Goal: Task Accomplishment & Management: Manage account settings

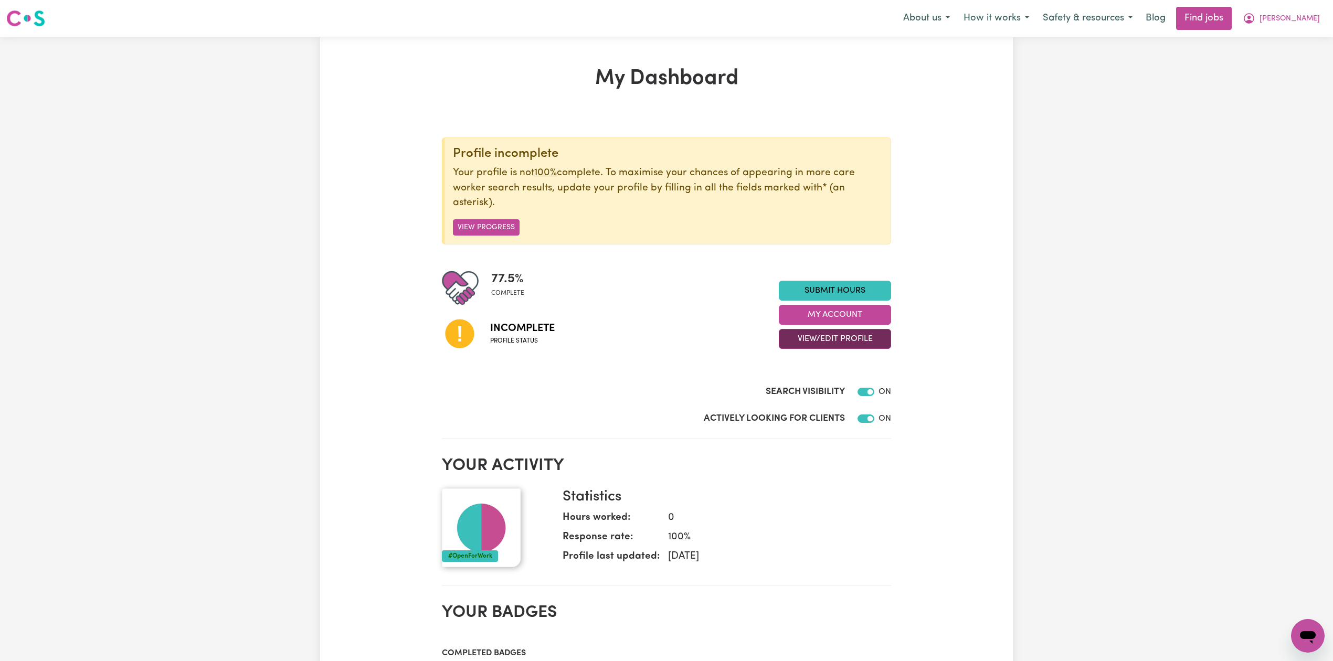
click at [794, 331] on button "View/Edit Profile" at bounding box center [835, 339] width 112 height 20
click at [798, 381] on link "Edit Profile" at bounding box center [828, 387] width 98 height 21
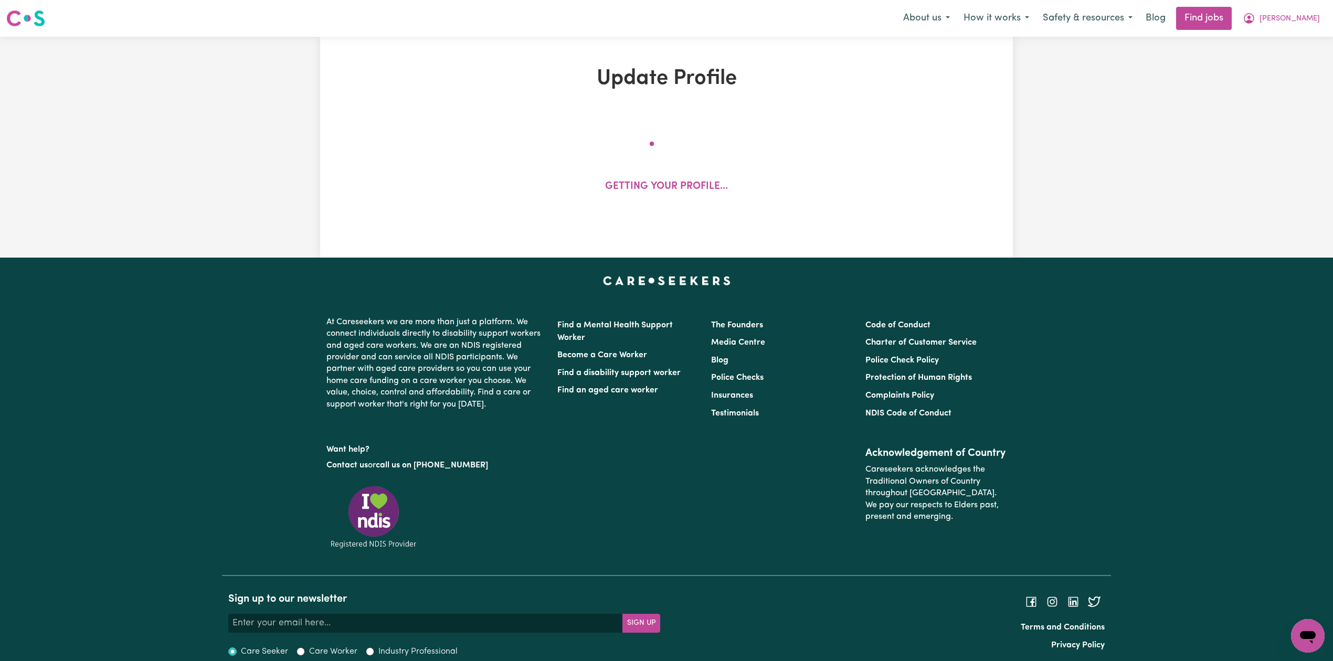
select select "[DEMOGRAPHIC_DATA]"
select select "Student Visa"
select select "Studying a healthcare related degree or qualification"
select select "37"
select select "45"
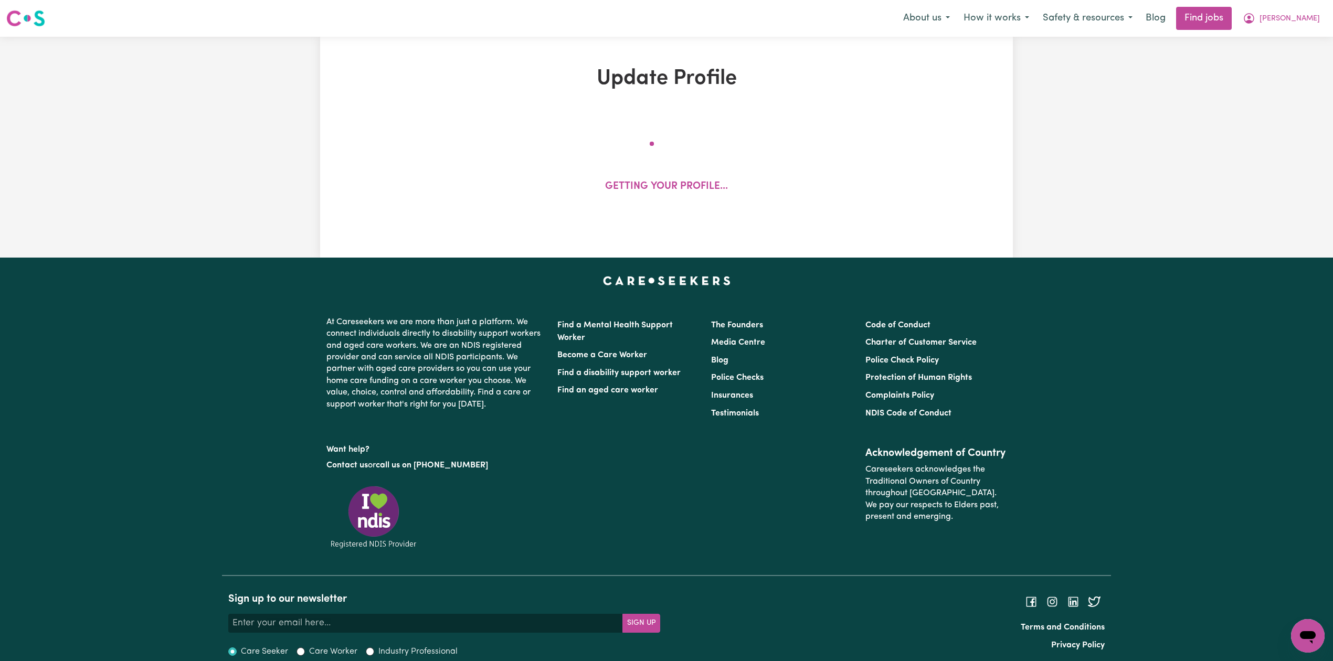
select select "45"
select select "50"
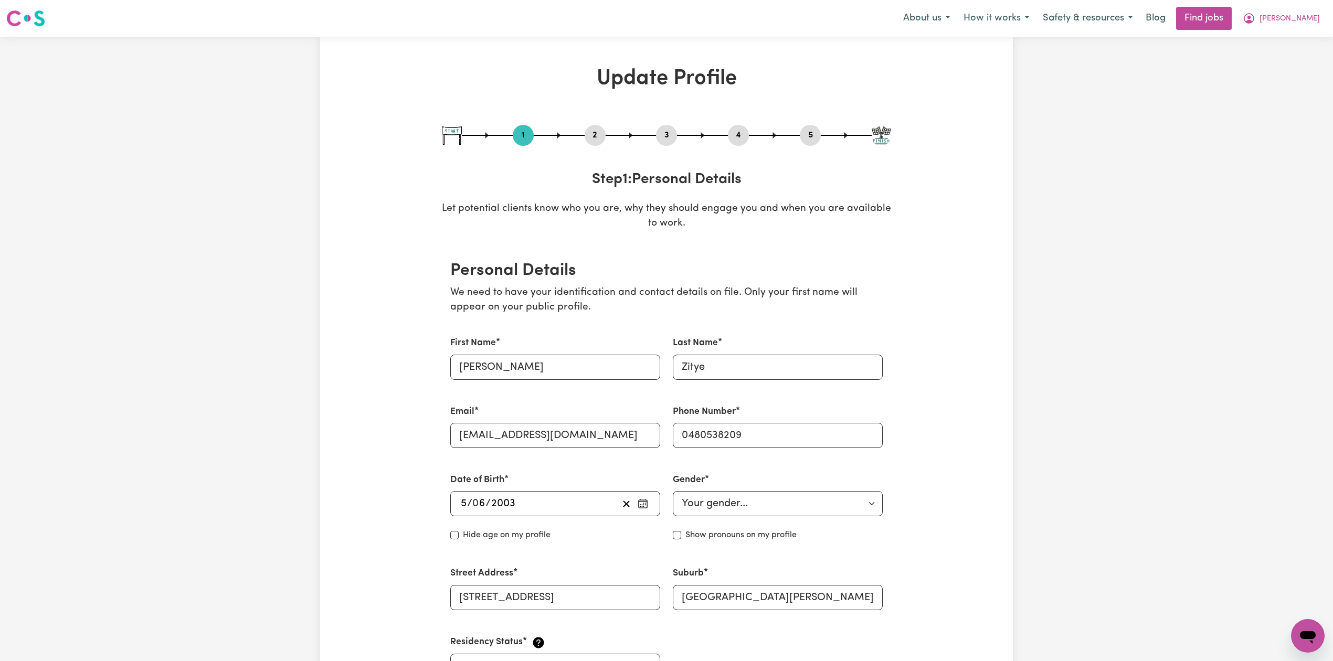
click at [595, 143] on div "2" at bounding box center [594, 135] width 21 height 21
click at [596, 139] on button "2" at bounding box center [594, 136] width 21 height 14
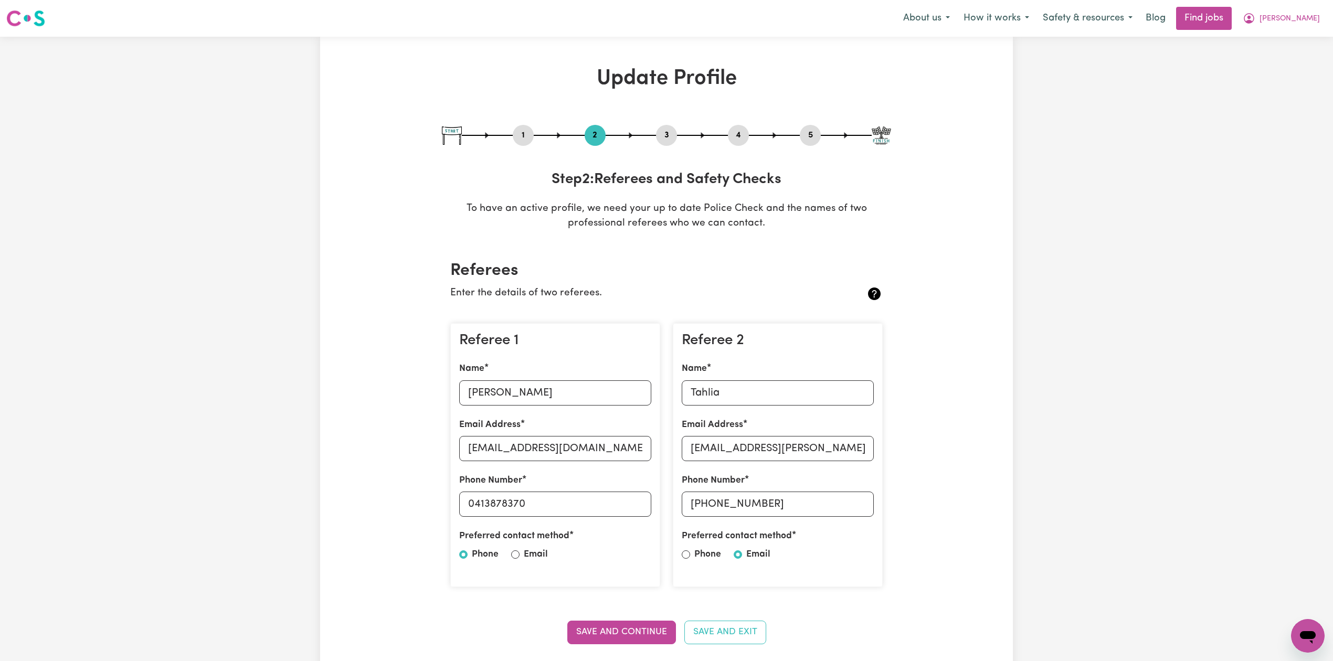
scroll to position [140, 0]
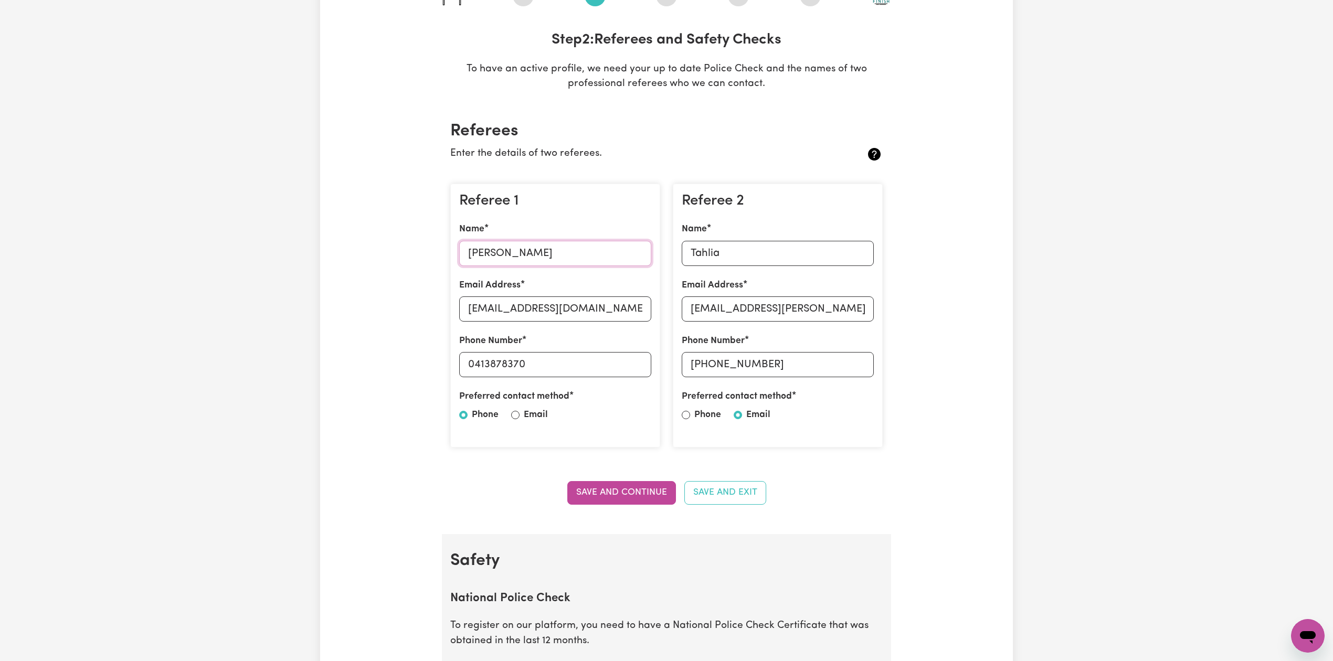
click at [537, 250] on input "[PERSON_NAME]" at bounding box center [555, 253] width 192 height 25
click at [494, 309] on input "[EMAIL_ADDRESS][DOMAIN_NAME]" at bounding box center [555, 308] width 192 height 25
drag, startPoint x: 475, startPoint y: 364, endPoint x: 569, endPoint y: 366, distance: 94.5
click at [594, 368] on input "0413878370" at bounding box center [555, 364] width 192 height 25
click at [727, 256] on input "Tahlia" at bounding box center [777, 253] width 192 height 25
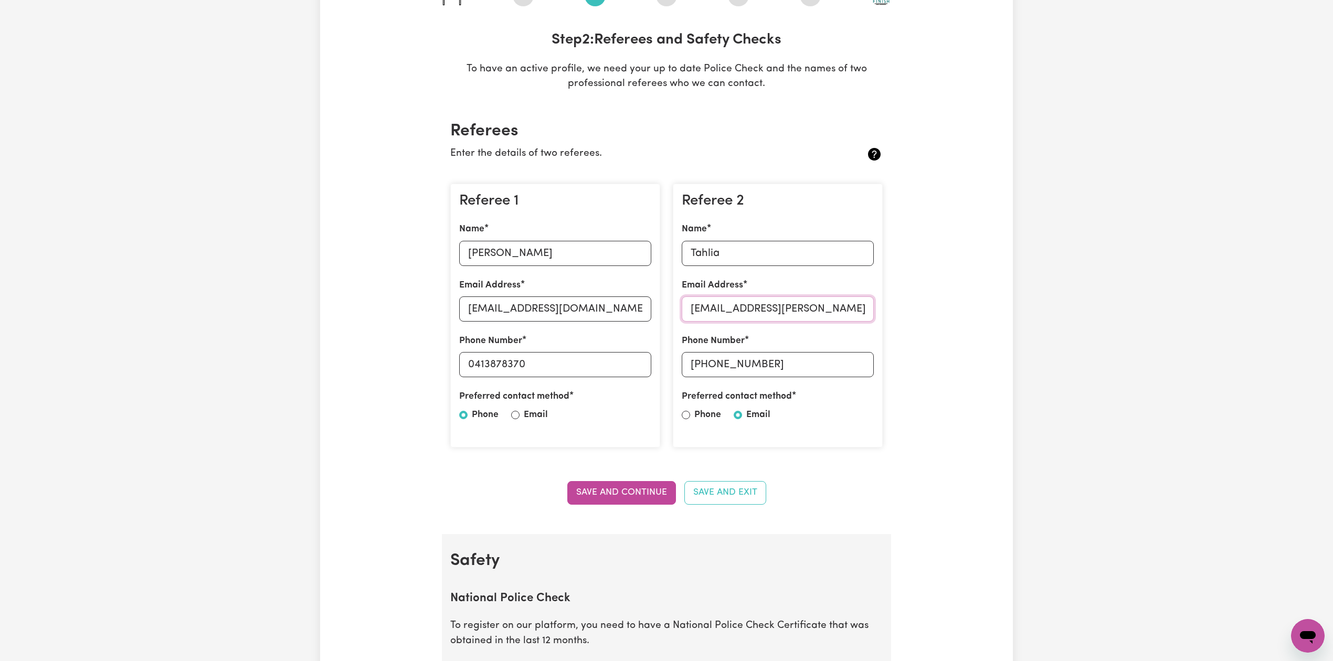
click at [731, 319] on input "[EMAIL_ADDRESS][PERSON_NAME][DOMAIN_NAME]" at bounding box center [777, 308] width 192 height 25
drag, startPoint x: 704, startPoint y: 365, endPoint x: 825, endPoint y: 366, distance: 120.7
click at [825, 366] on input "[PHONE_NUMBER]" at bounding box center [777, 364] width 192 height 25
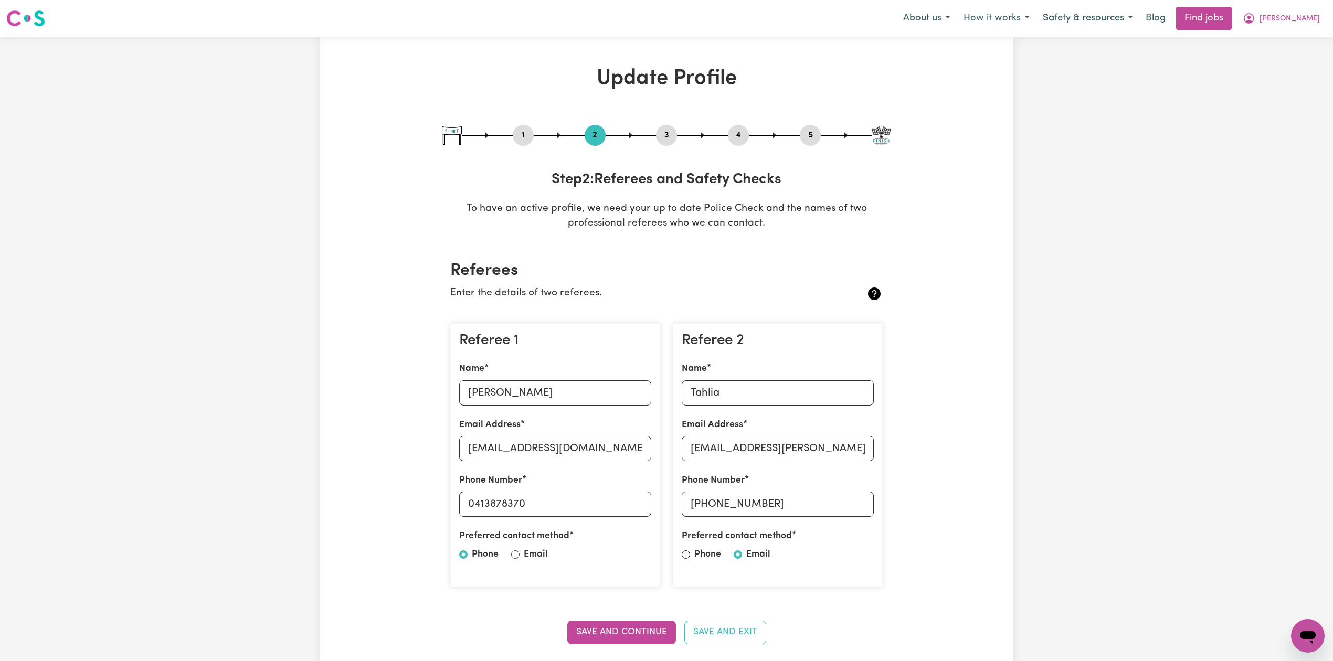
click at [808, 130] on button "5" at bounding box center [810, 136] width 21 height 14
select select "I am providing services through another platform"
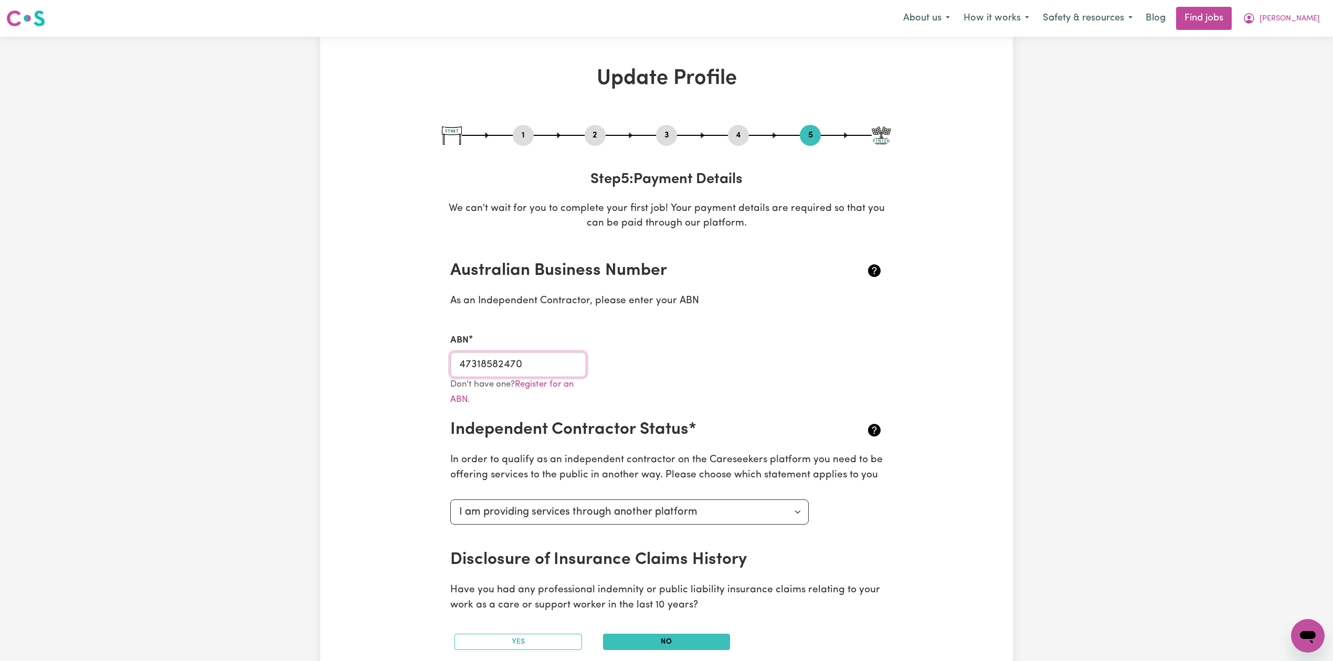
click at [538, 367] on input "47318582470" at bounding box center [518, 364] width 136 height 25
click at [670, 134] on button "3" at bounding box center [666, 136] width 21 height 14
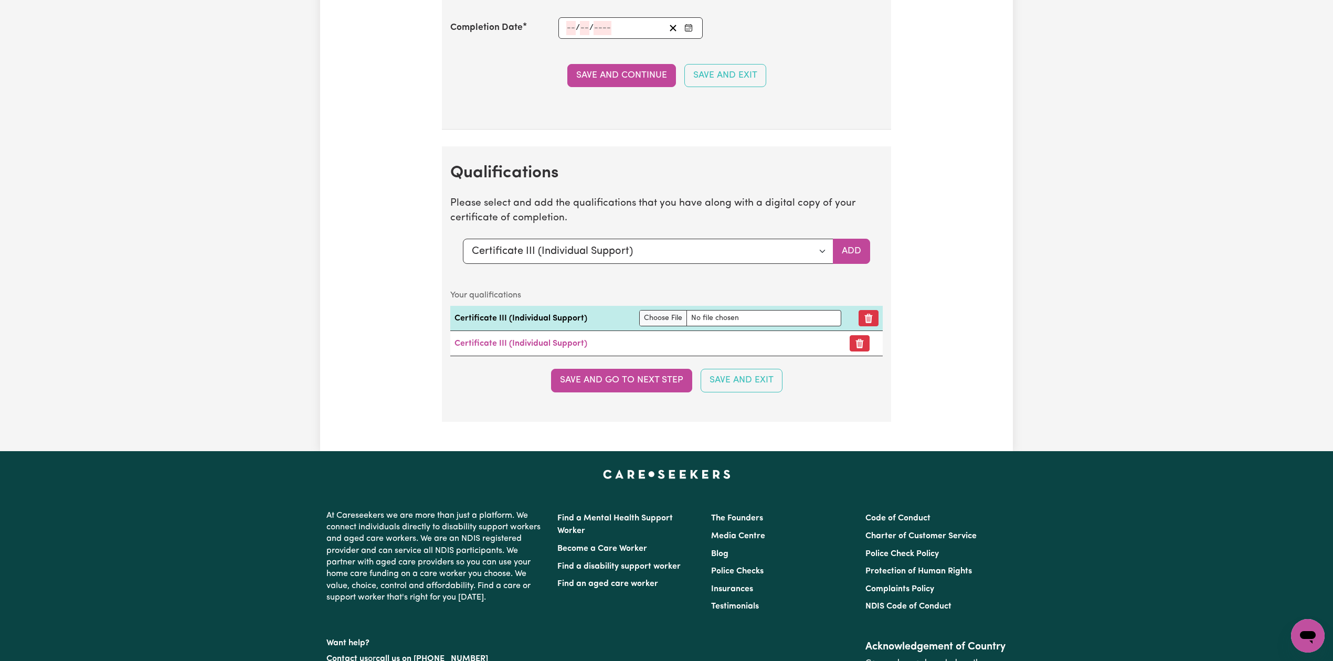
scroll to position [2237, 0]
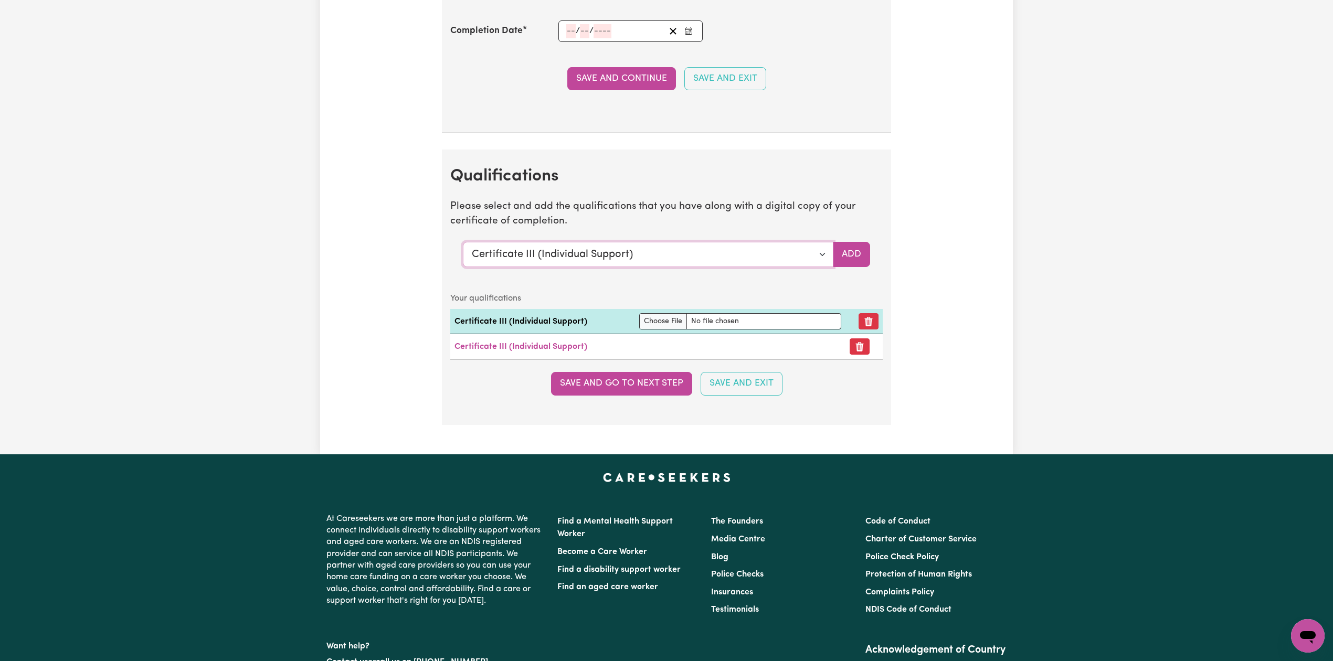
click at [608, 267] on select "Select a qualification to add... Certificate III (Individual Support) Certifica…" at bounding box center [648, 254] width 370 height 25
select select "Certificate IV (Mental Health)"
click at [463, 252] on select "Select a qualification to add... Certificate III (Individual Support) Certifica…" at bounding box center [648, 254] width 370 height 25
click at [856, 259] on button "Add" at bounding box center [851, 254] width 37 height 25
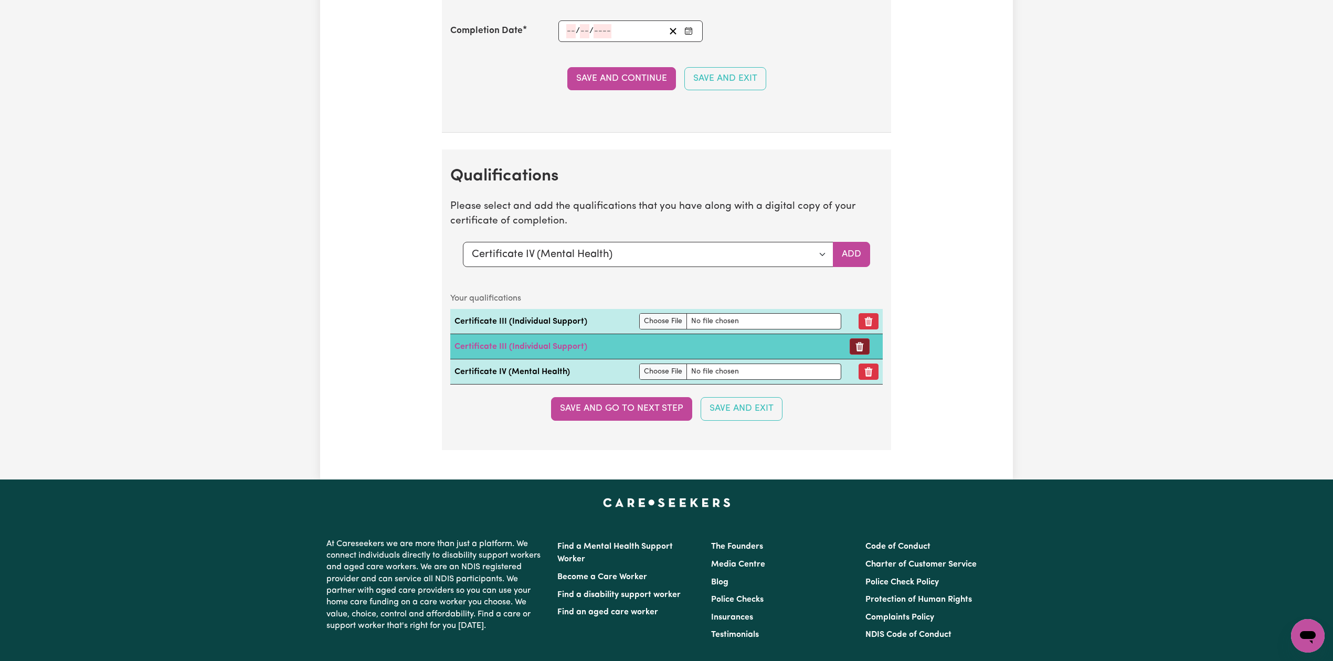
click at [861, 352] on icon "Remove certificate" at bounding box center [859, 347] width 10 height 10
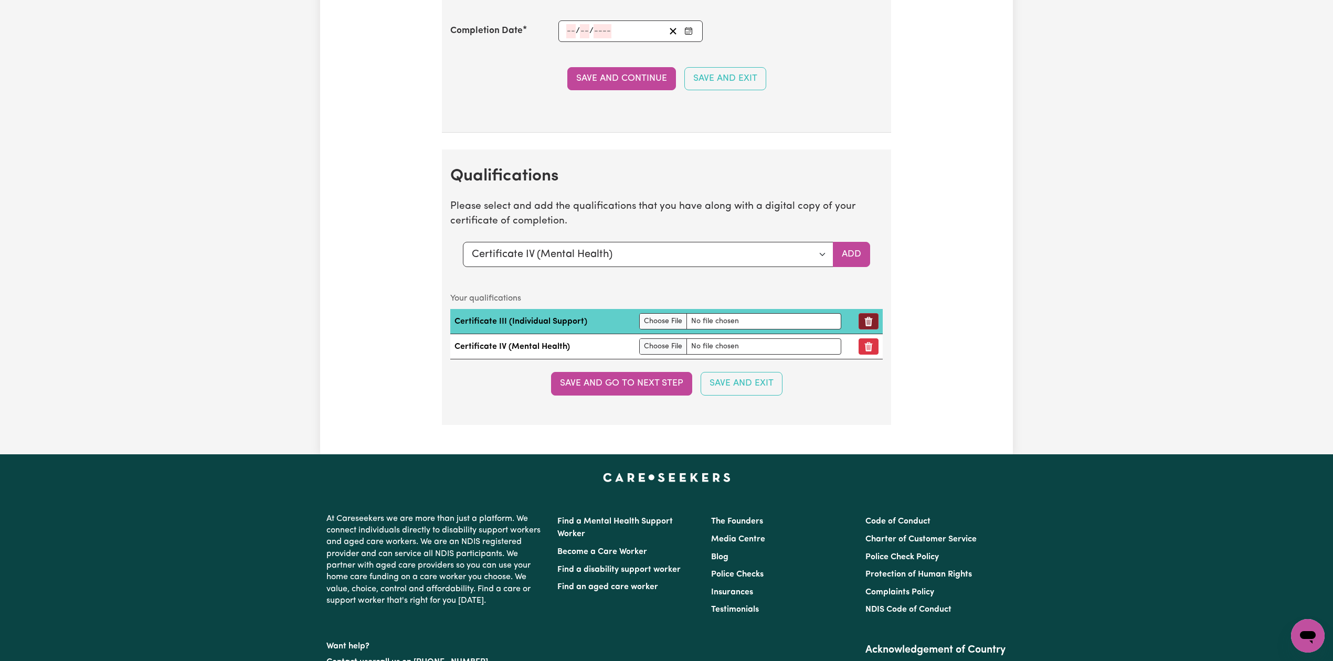
click at [872, 329] on button "Remove qualification" at bounding box center [868, 321] width 20 height 16
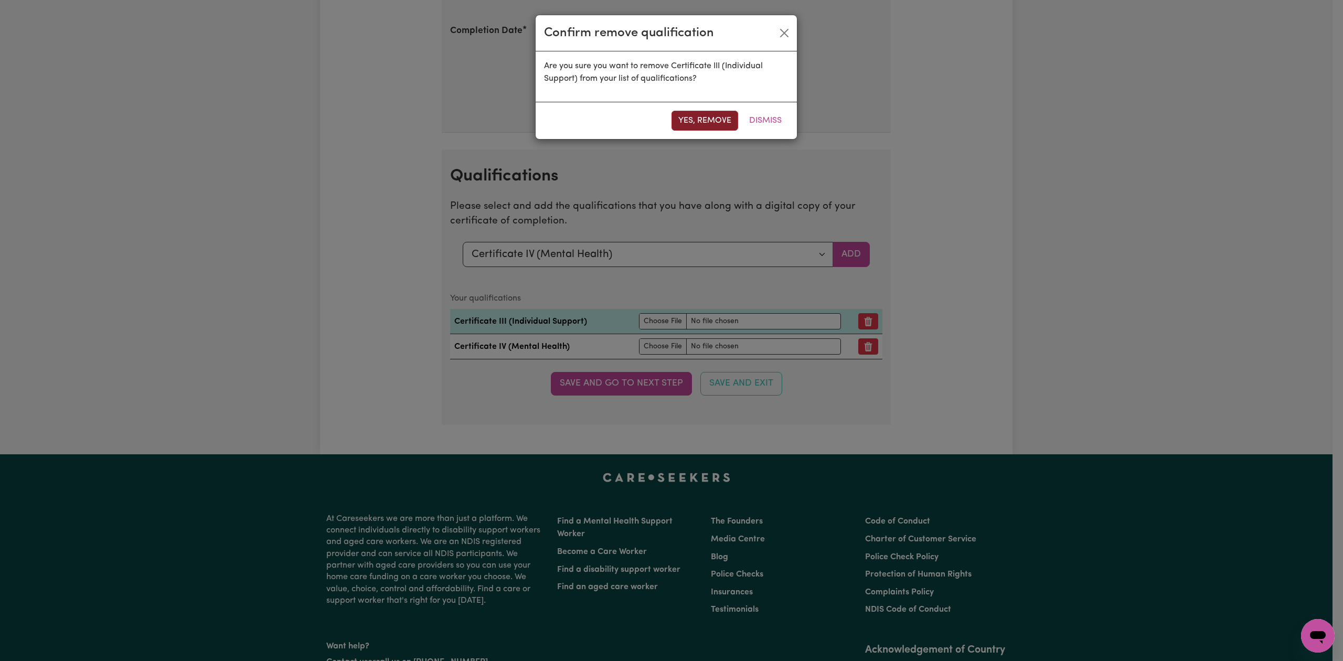
click at [707, 114] on button "Yes, remove" at bounding box center [705, 121] width 67 height 20
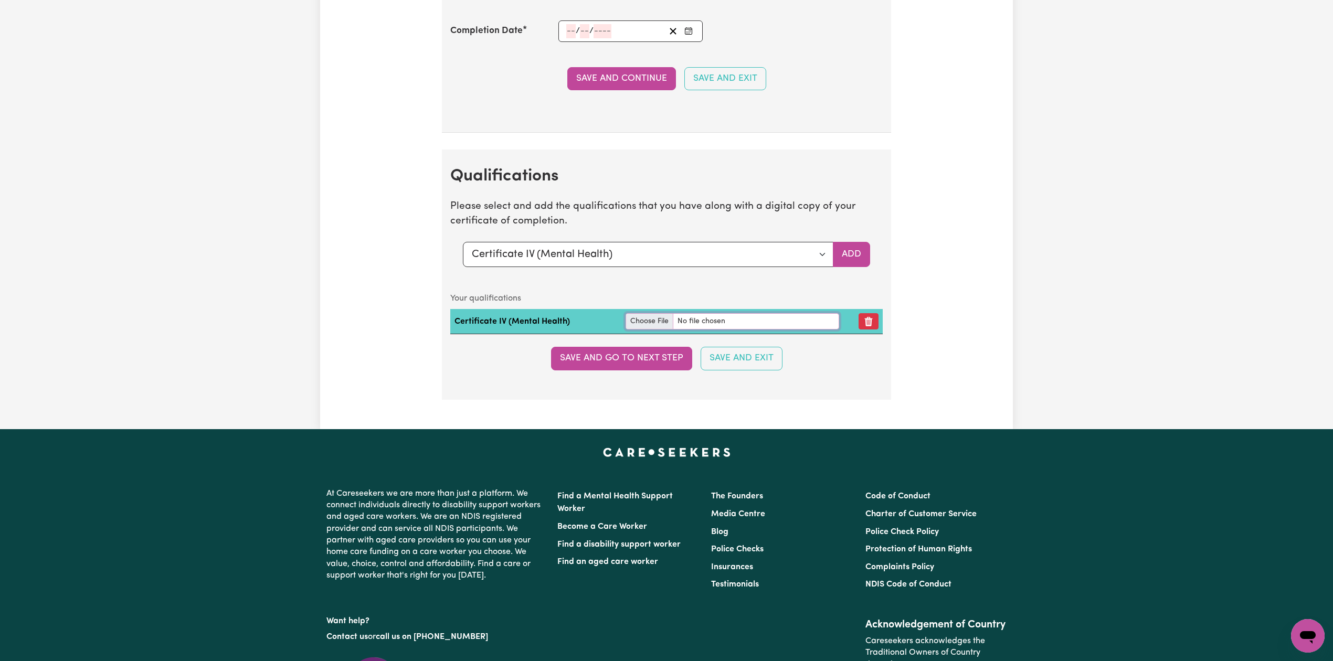
click at [642, 329] on input "file" at bounding box center [732, 321] width 214 height 16
type input "C:\fakepath\[PERSON_NAME] Certificate IV in Mental Health.pdf"
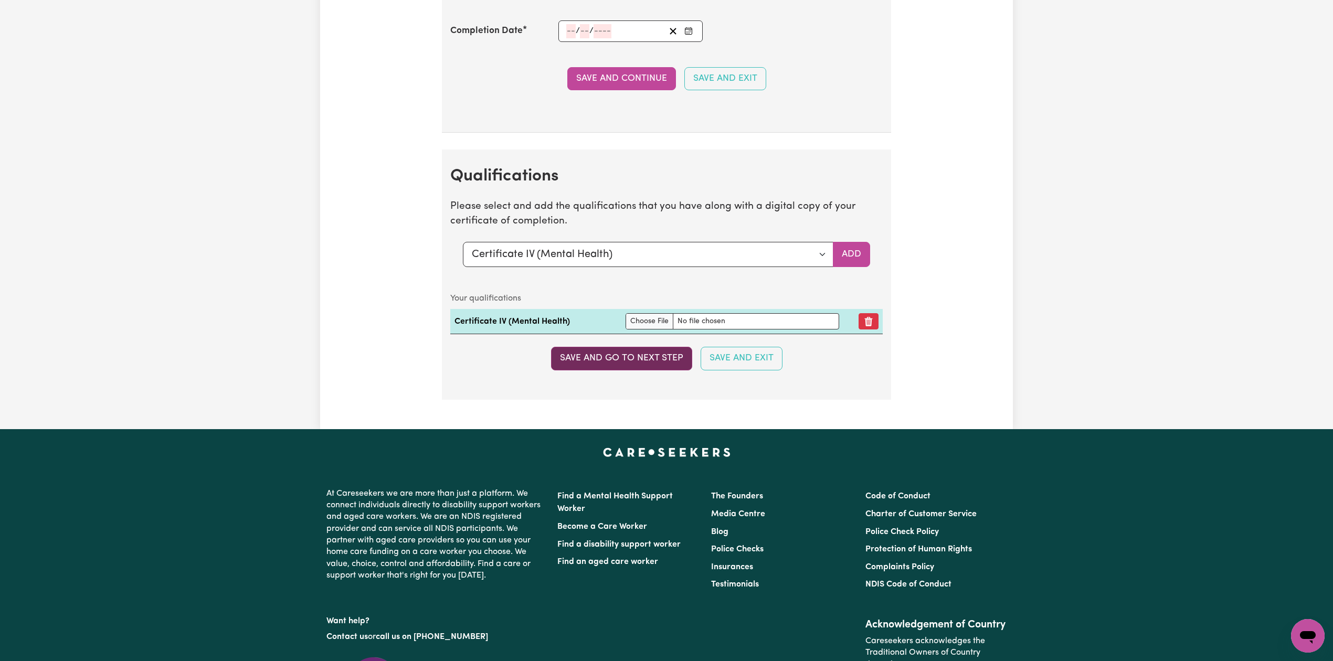
click at [637, 368] on button "Save and go to next step" at bounding box center [621, 358] width 141 height 23
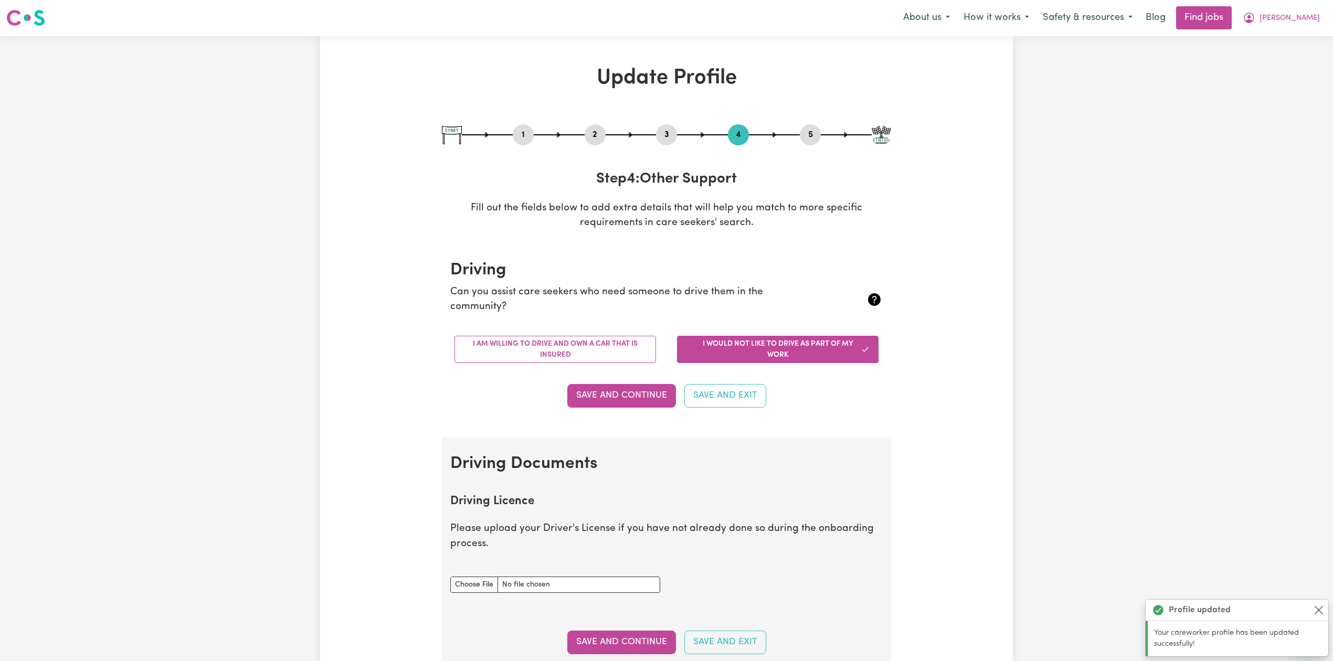
scroll to position [0, 0]
click at [1319, 13] on button "[PERSON_NAME]" at bounding box center [1280, 18] width 91 height 22
click at [1293, 59] on link "My Dashboard" at bounding box center [1284, 60] width 83 height 20
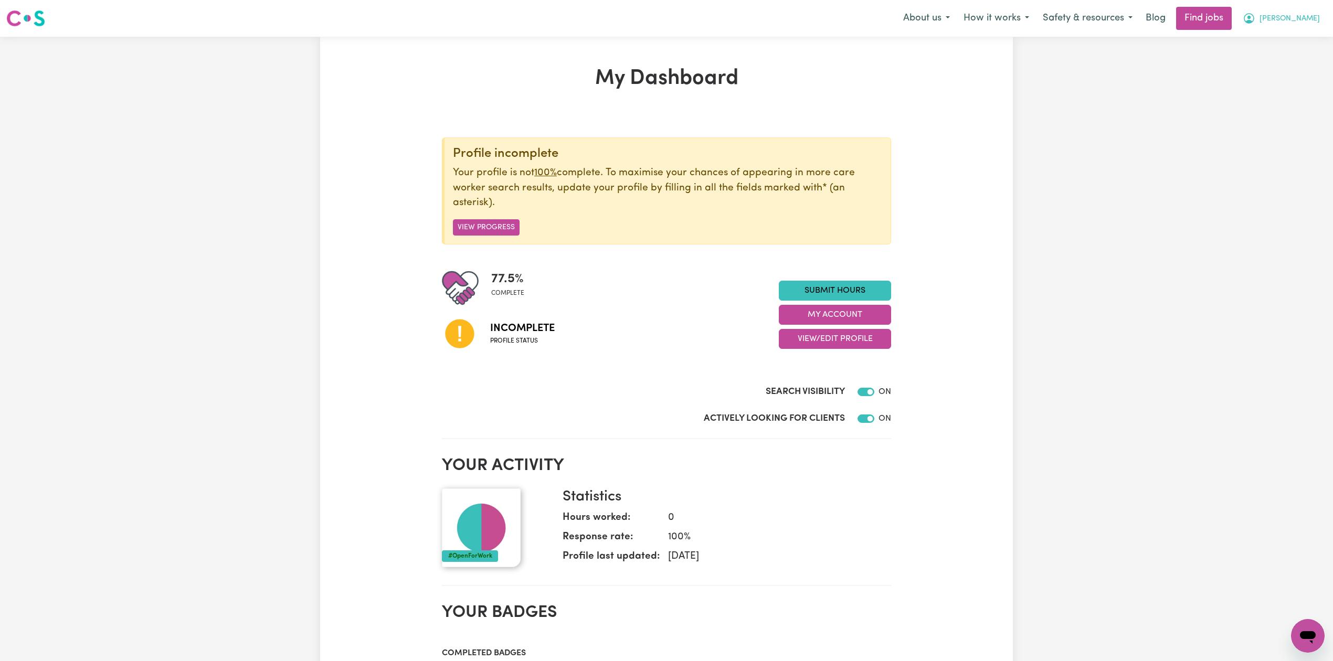
click at [1307, 19] on span "[PERSON_NAME]" at bounding box center [1289, 19] width 60 height 12
click at [1295, 78] on link "Logout" at bounding box center [1284, 80] width 83 height 20
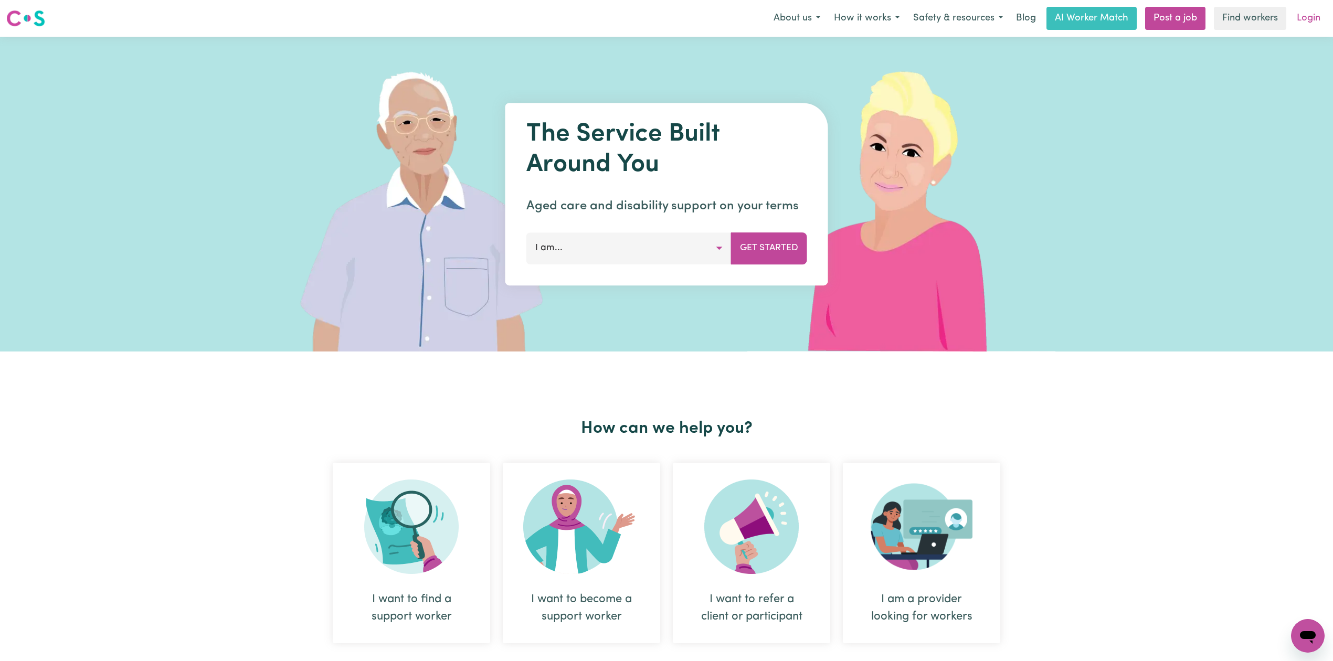
click at [1308, 17] on link "Login" at bounding box center [1308, 18] width 36 height 23
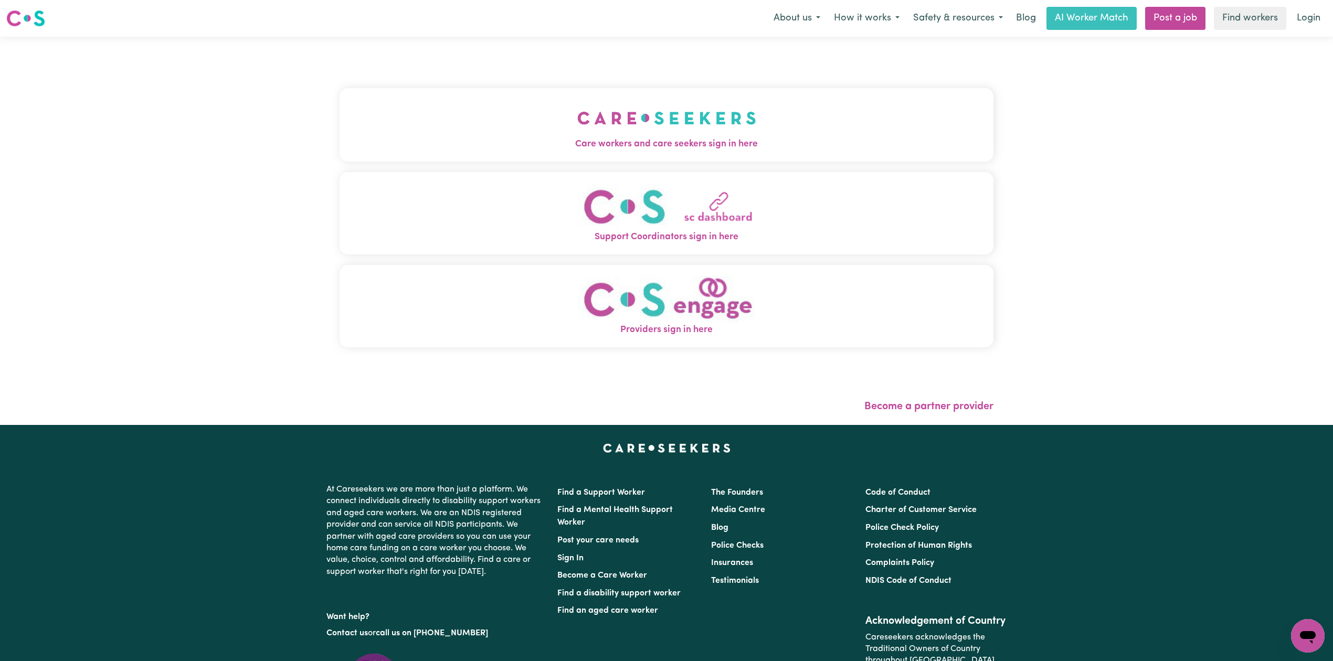
click at [604, 94] on button "Care workers and care seekers sign in here" at bounding box center [666, 124] width 654 height 73
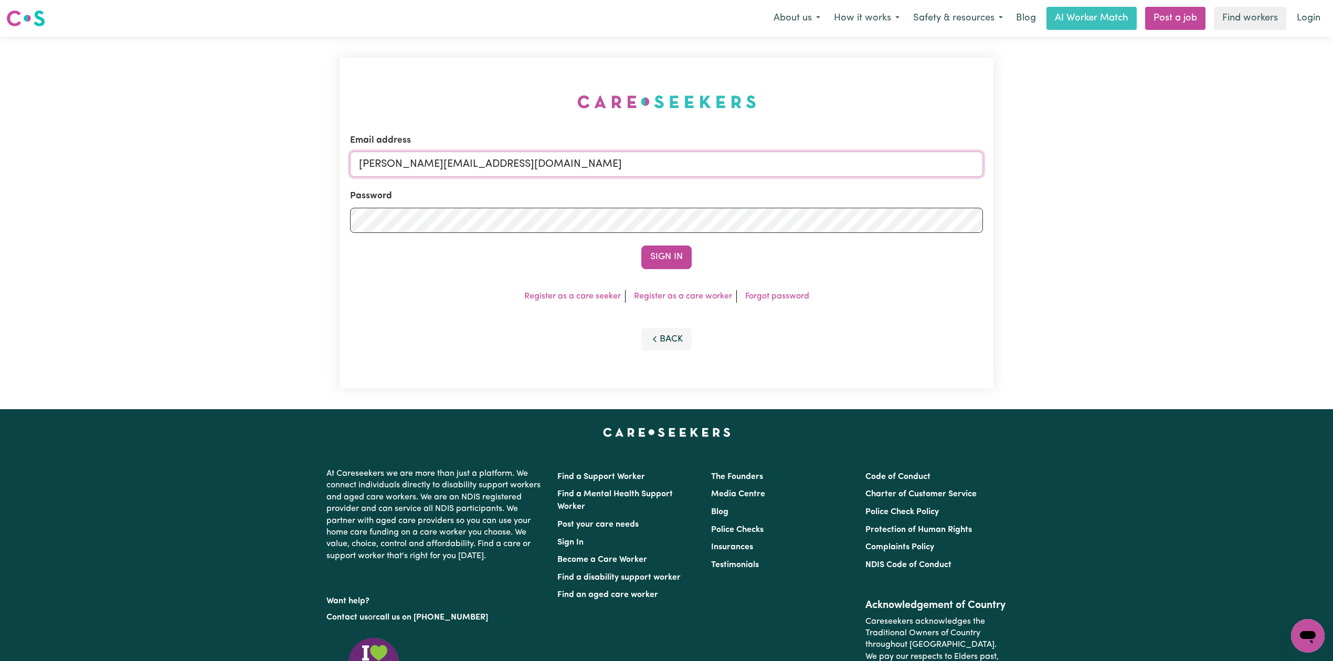
drag, startPoint x: 545, startPoint y: 165, endPoint x: 512, endPoint y: 171, distance: 33.0
click at [545, 165] on input "[PERSON_NAME][EMAIL_ADDRESS][DOMAIN_NAME]" at bounding box center [666, 164] width 633 height 25
drag, startPoint x: 414, startPoint y: 164, endPoint x: 759, endPoint y: 168, distance: 344.2
click at [759, 168] on input "Superuser~[EMAIL_ADDRESS][DOMAIN_NAME]" at bounding box center [666, 164] width 633 height 25
type input "Superuser~[EMAIL_ADDRESS][DOMAIN_NAME]"
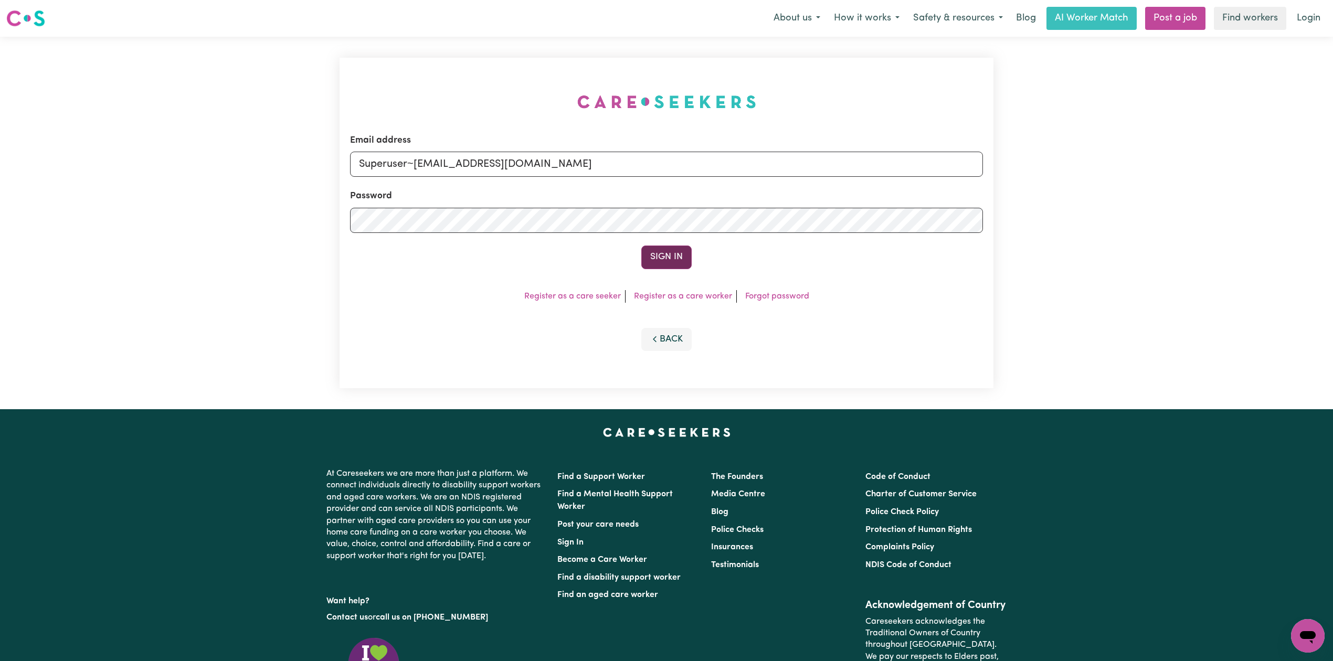
click at [663, 262] on button "Sign In" at bounding box center [666, 257] width 50 height 23
